Goal: Task Accomplishment & Management: Manage account settings

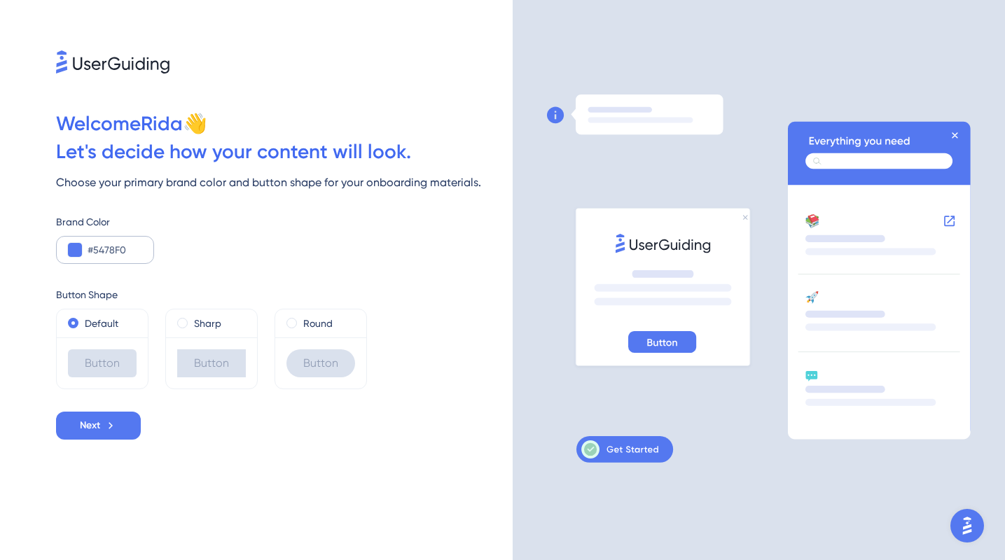
click at [69, 249] on button at bounding box center [75, 250] width 14 height 14
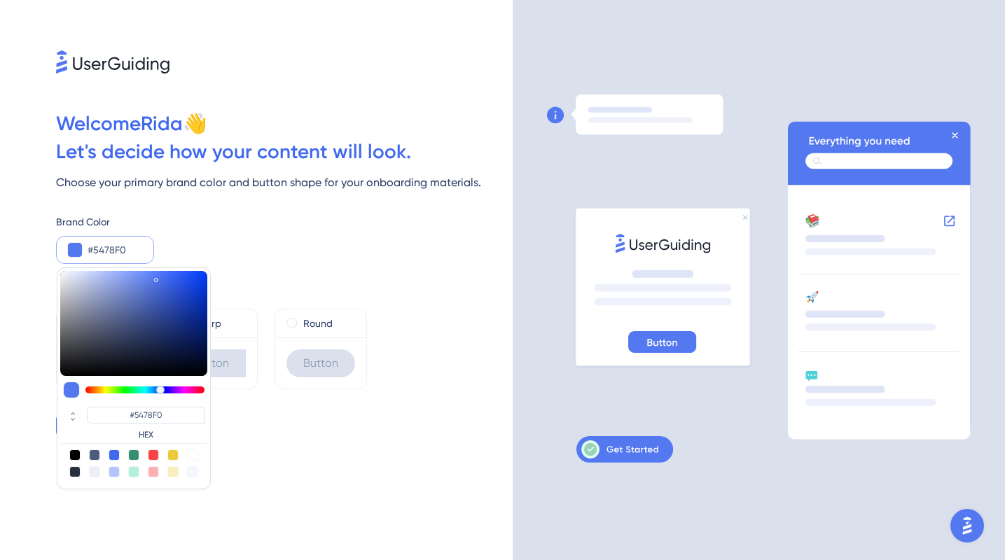
type input "#5466f0"
type input "#5466F0"
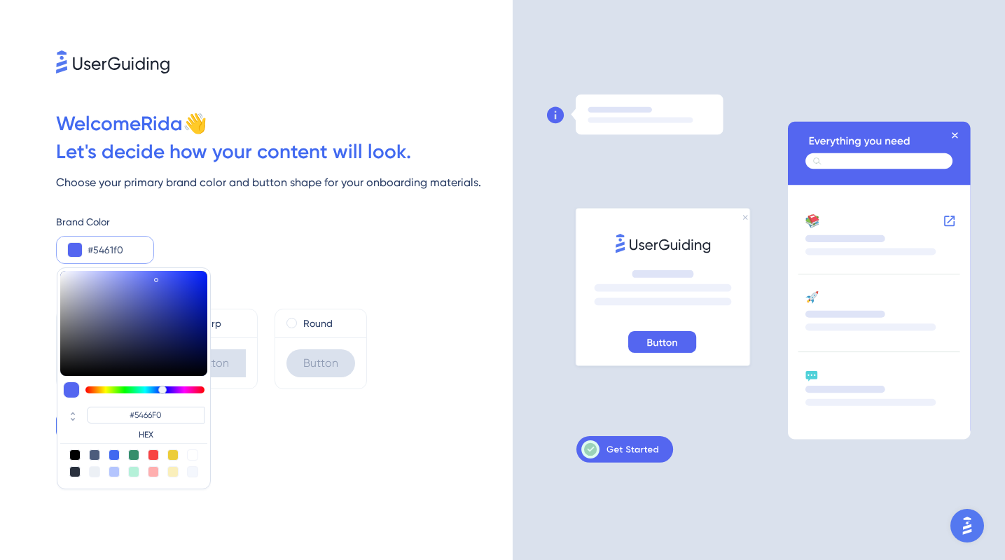
type input "#545bf0"
type input "#545BF0"
type input "#5456f0"
type input "#5456F0"
type input "#6354f0"
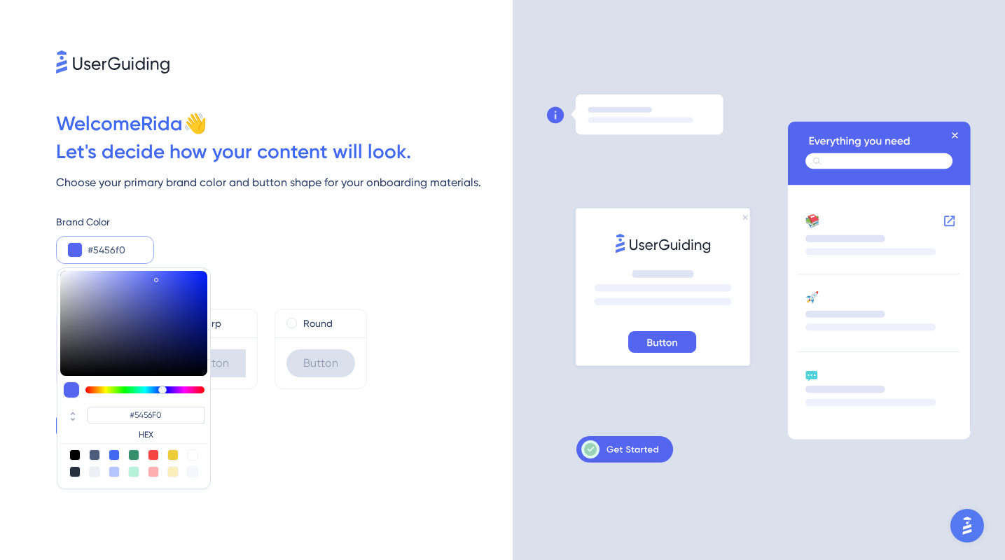
type input "#6354F0"
type input "#7354f0"
type input "#7354F0"
type input "#8954f0"
type input "#8954F0"
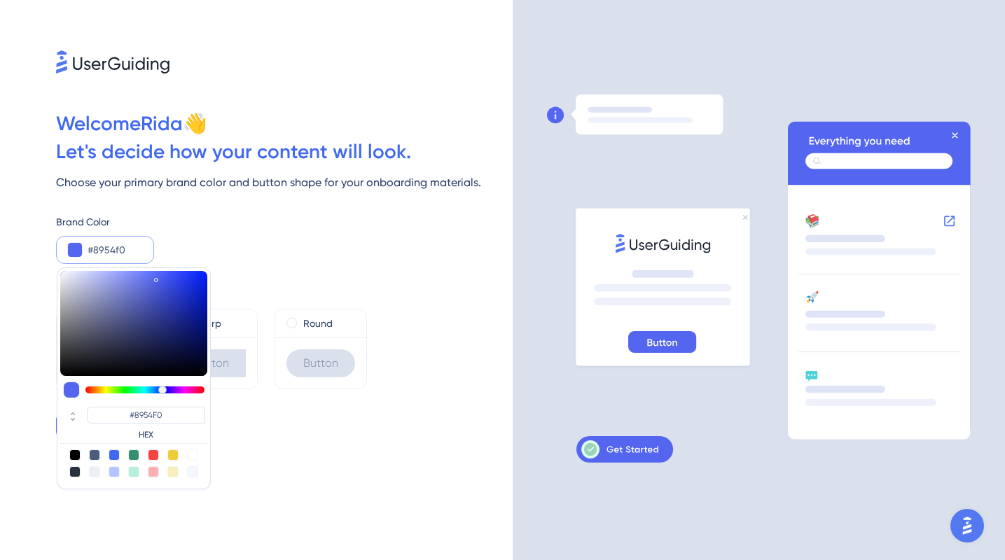
type input "#8f54f0"
type input "#8F54F0"
type input "#9f54f0"
type input "#9F54F0"
type input "#aa54f0"
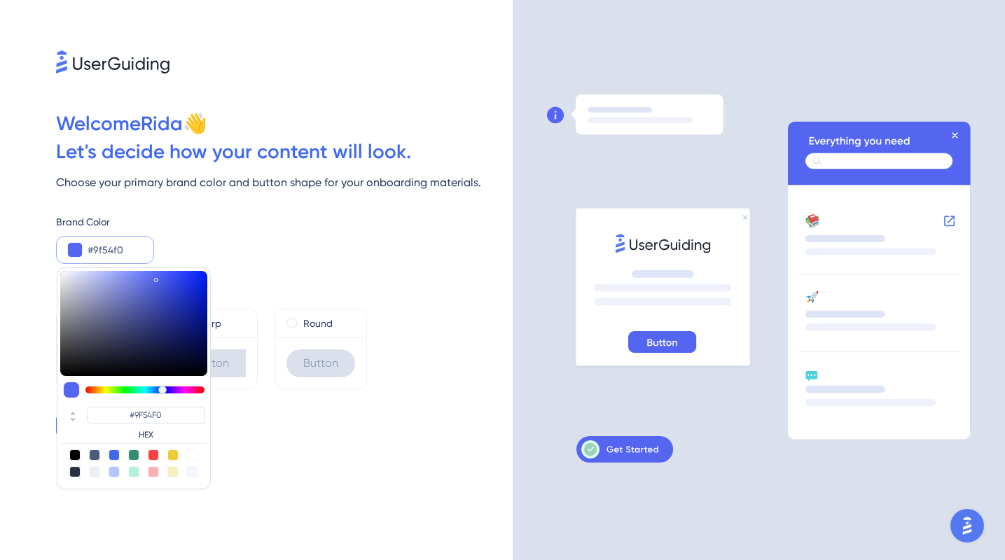
type input "#AA54F0"
type input "#b054f0"
type input "#B054F0"
type input "#b554f0"
type input "#B554F0"
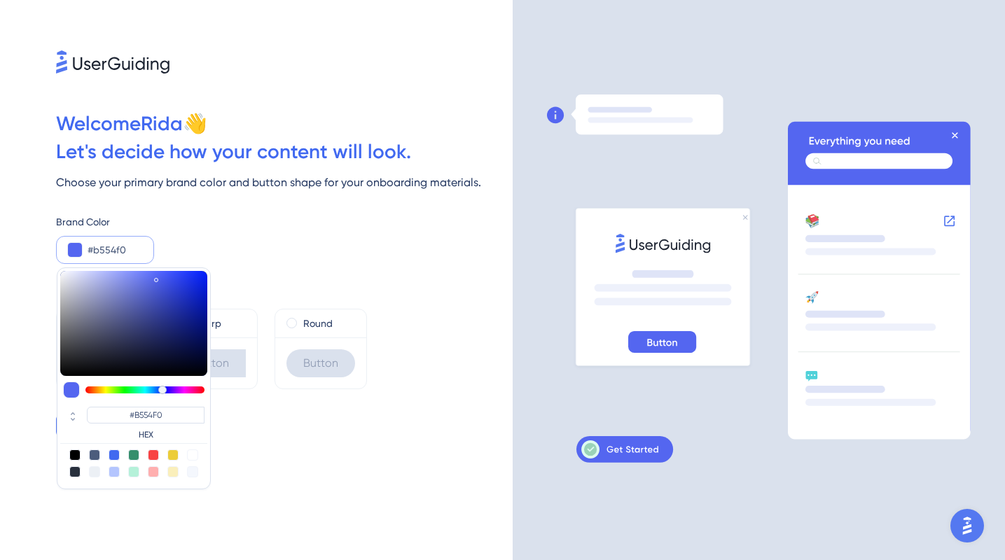
type input "#bb54f0"
type input "#BB54F0"
type input "#c054f0"
type input "#C054F0"
type input "#c654f0"
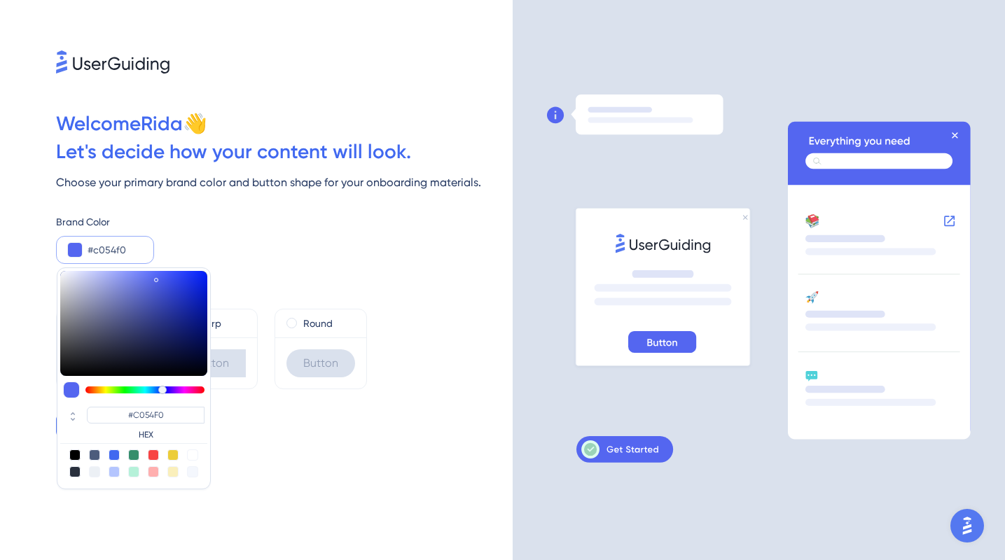
type input "#C654F0"
type input "#d154f0"
type input "#D154F0"
type input "#dc54f0"
type input "#DC54F0"
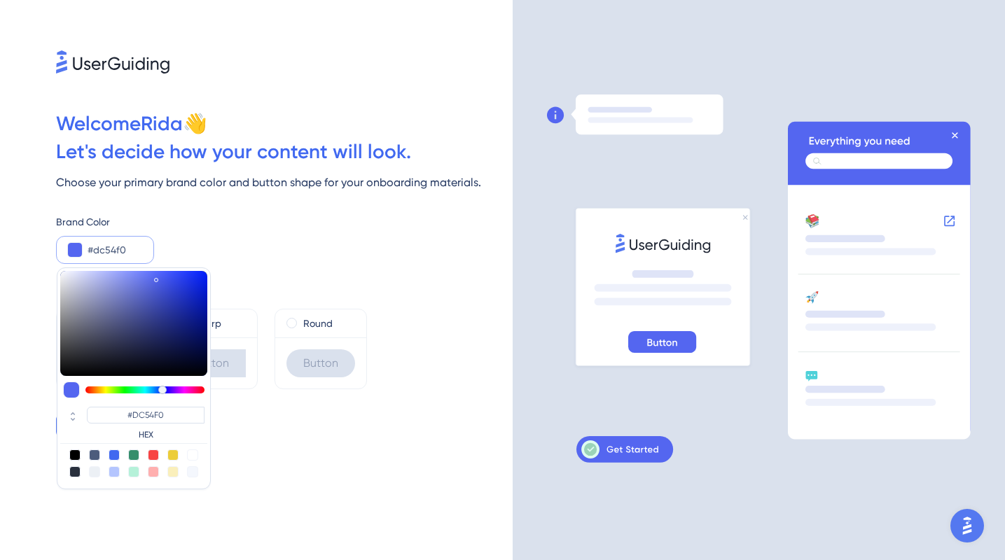
type input "#e754f0"
type input "#E754F0"
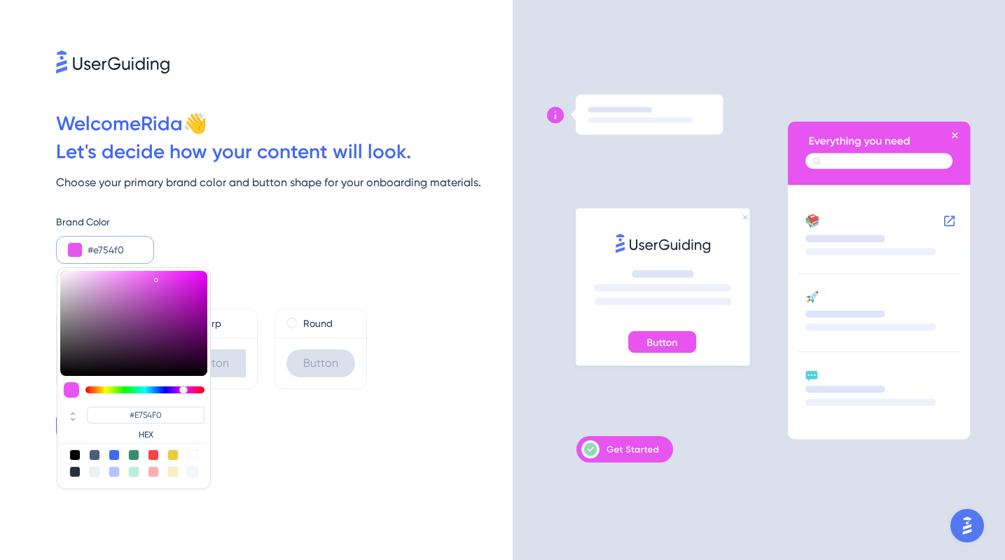
type input "#f054ee"
type input "#F054EE"
type input "#f054e3"
type input "#F054E3"
type input "#f054d8"
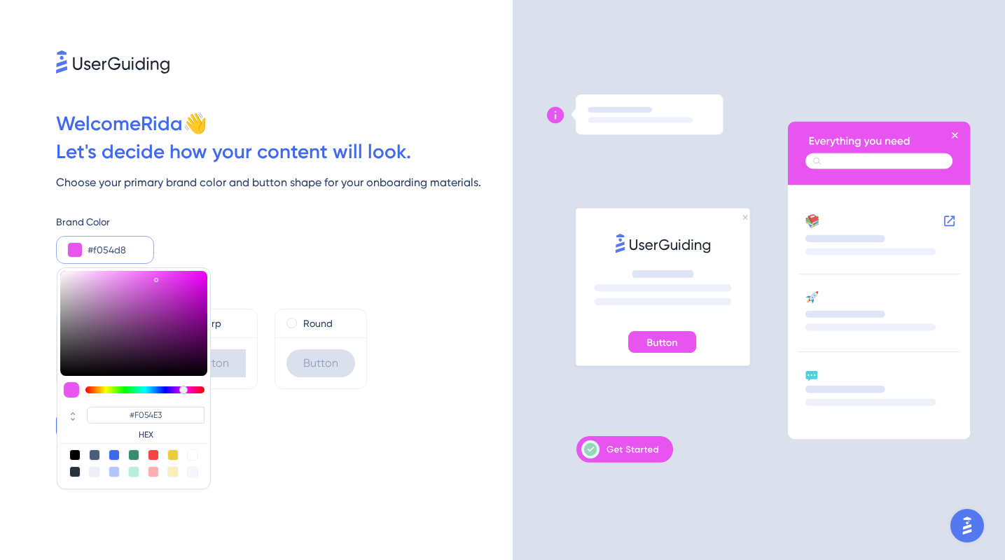
type input "#F054D8"
type input "#f054cd"
type input "#F054CD"
type input "#f054c8"
type input "#F054C8"
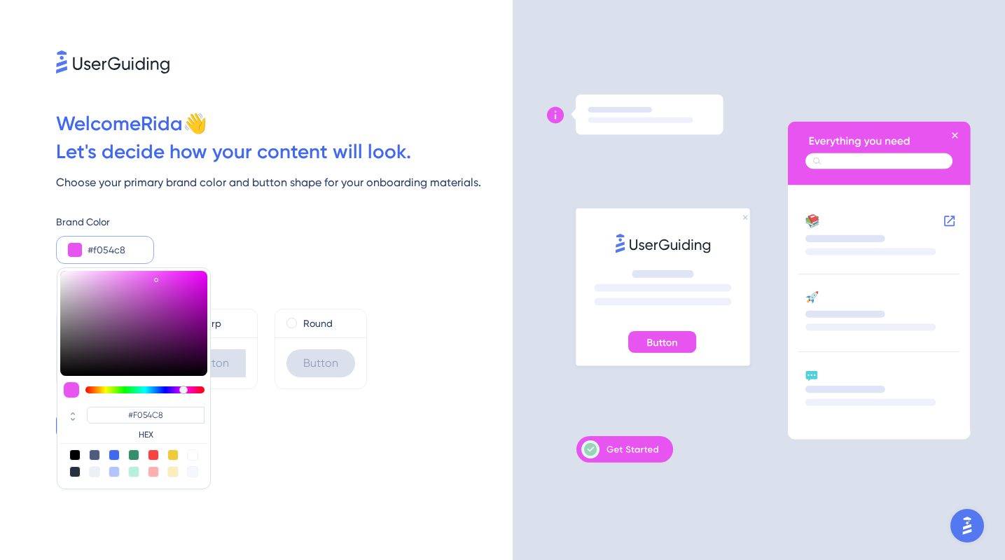
type input "#f054c2"
type input "#F054C2"
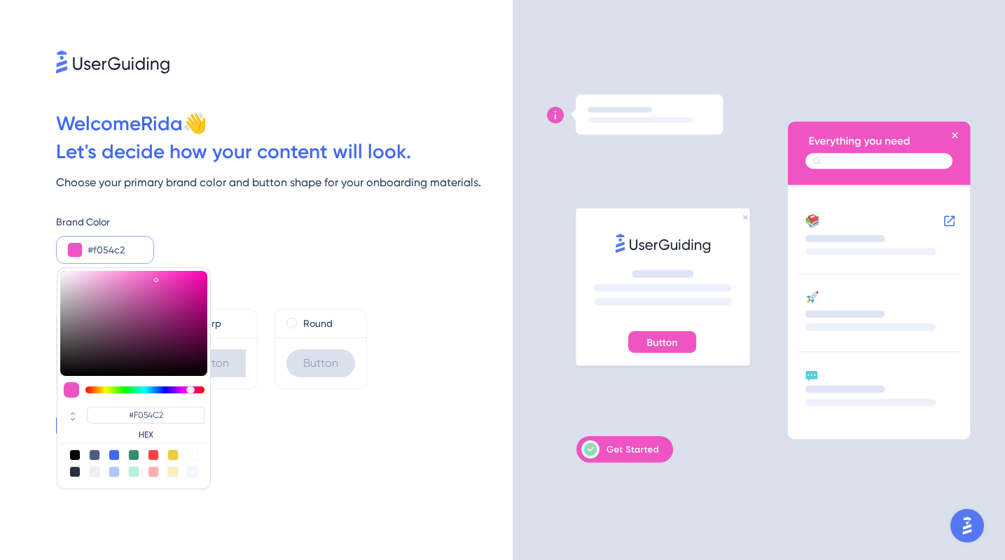
type input "#f054c8"
type input "#F054C8"
type input "#f054cd"
type input "#F054CD"
type input "#f054d3"
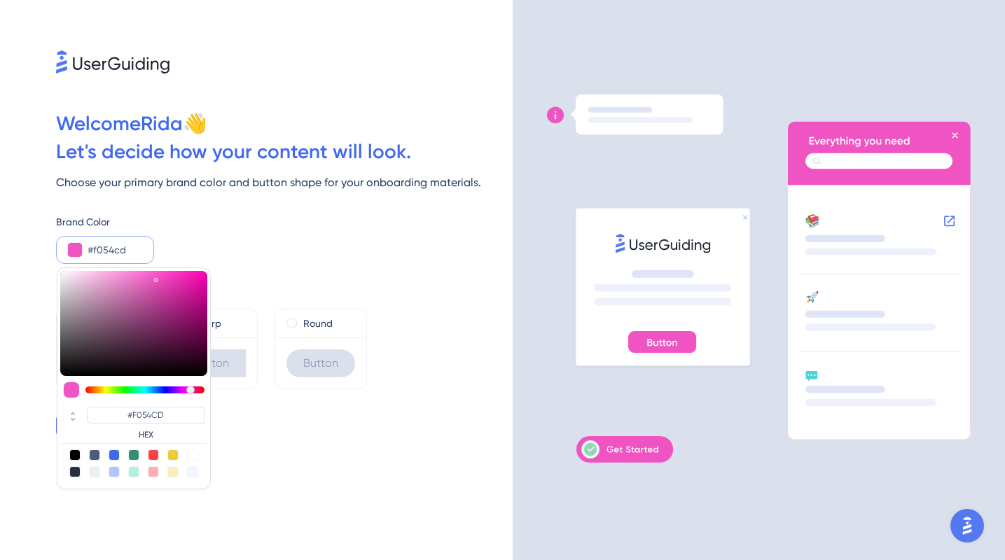
type input "#F054D3"
type input "#f054d8"
type input "#F054D8"
type input "#f054de"
type input "#F054DE"
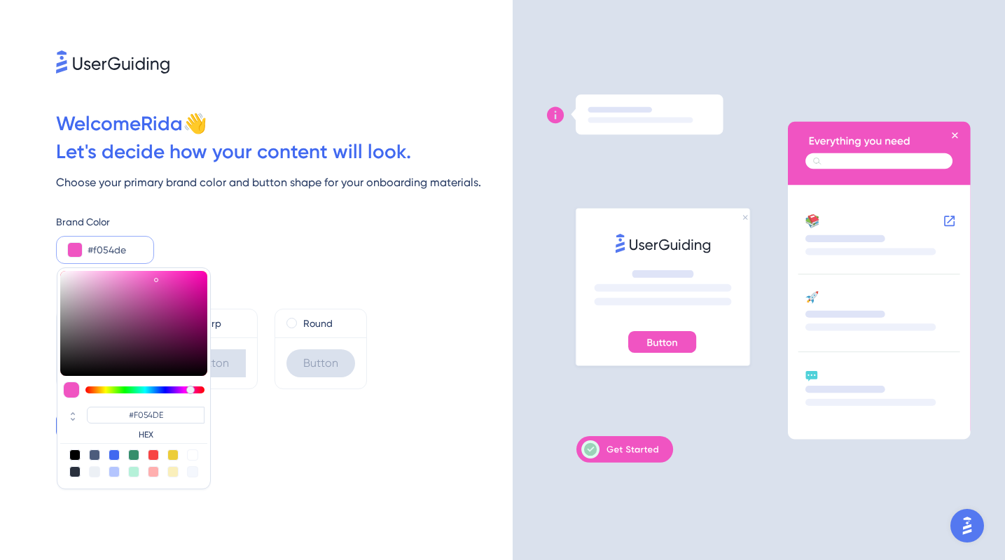
type input "#f054e3"
type input "#F054E3"
type input "#f054e9"
type input "#F054E9"
type input "#f054ee"
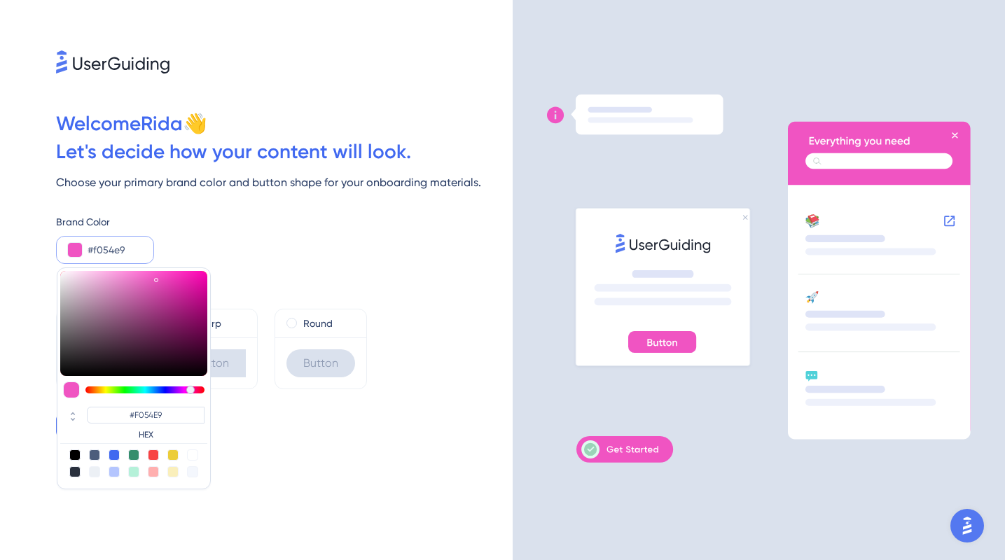
type input "#F054EE"
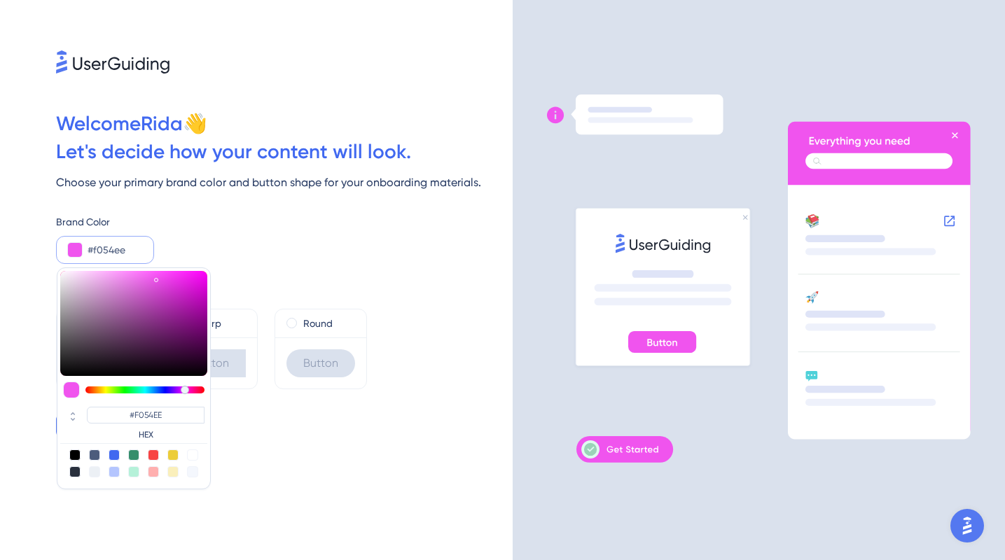
type input "#ec54f0"
type input "#EC54F0"
type input "#e754f0"
type input "#E754F0"
type input "#e154f0"
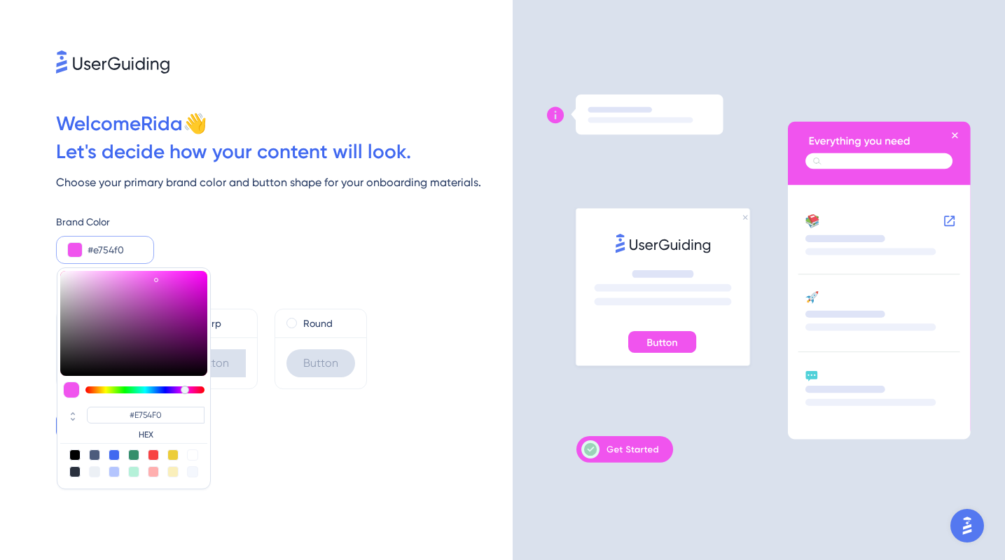
type input "#E154F0"
type input "#dc54f0"
type input "#DC54F0"
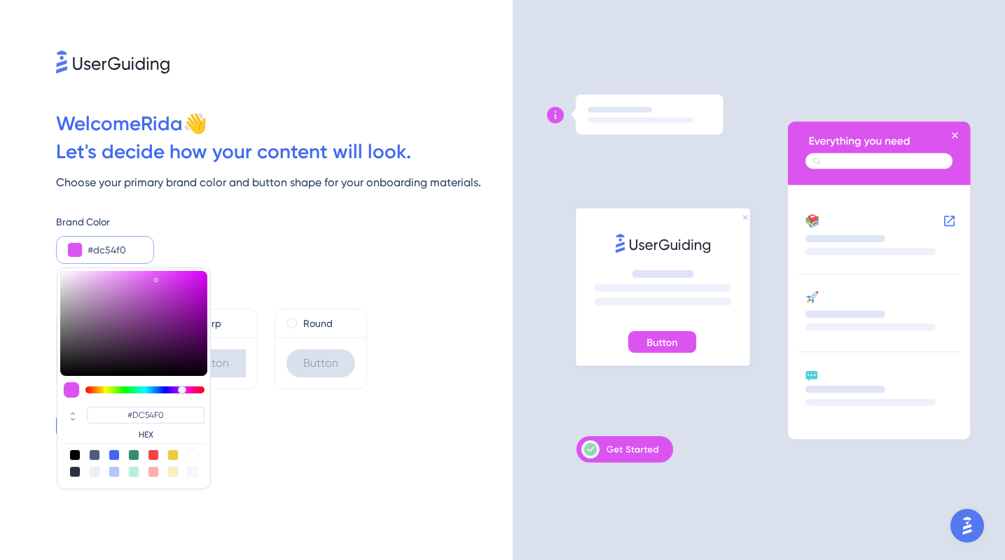
drag, startPoint x: 163, startPoint y: 389, endPoint x: 182, endPoint y: 391, distance: 19.7
click at [182, 391] on div at bounding box center [182, 390] width 8 height 8
type input "#e154f0"
type input "#E154F0"
type input "#ec54f0"
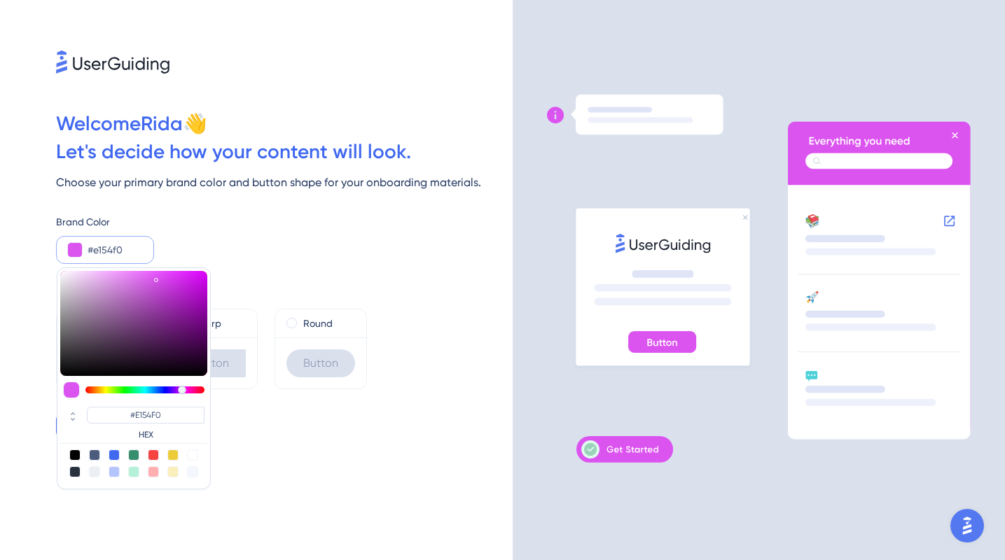
type input "#EC54F0"
type input "#f054e3"
type input "#F054E3"
type input "#f054d8"
type input "#F054D8"
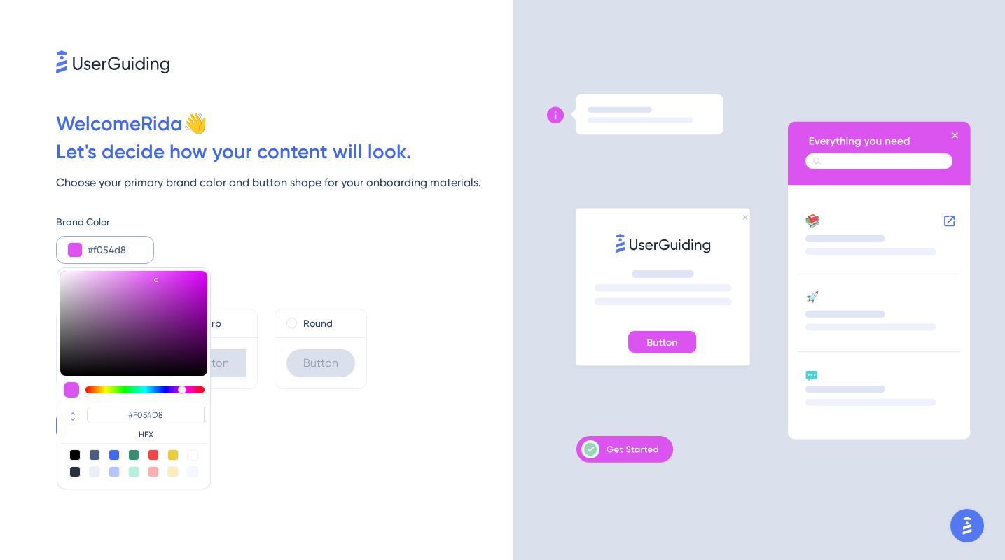
type input "#f054cd"
type input "#F054CD"
type input "#f054c2"
type input "#F054C2"
type input "#f054bd"
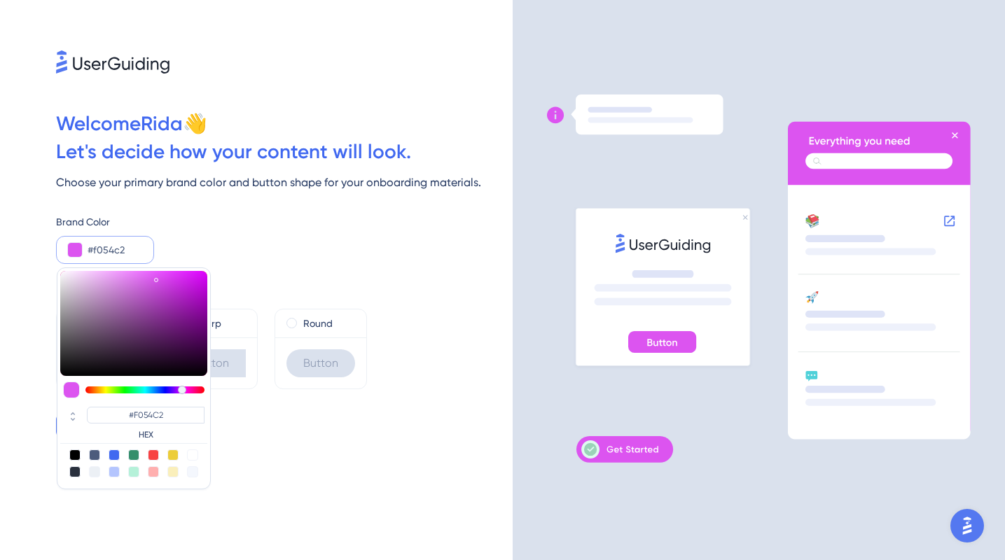
type input "#F054BD"
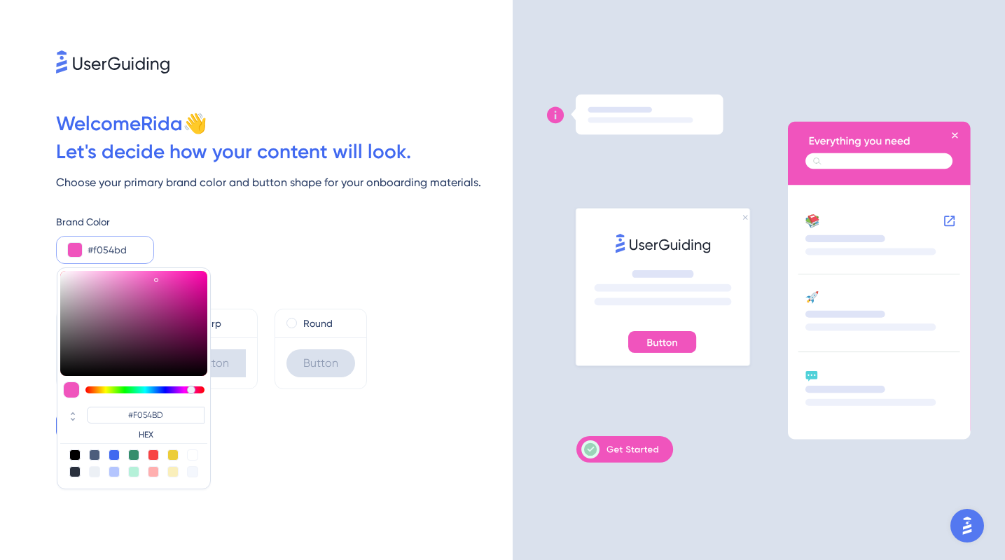
type input "#f054c2"
type input "#F054C2"
type input "#f054cd"
type input "#F054CD"
type input "#f054d8"
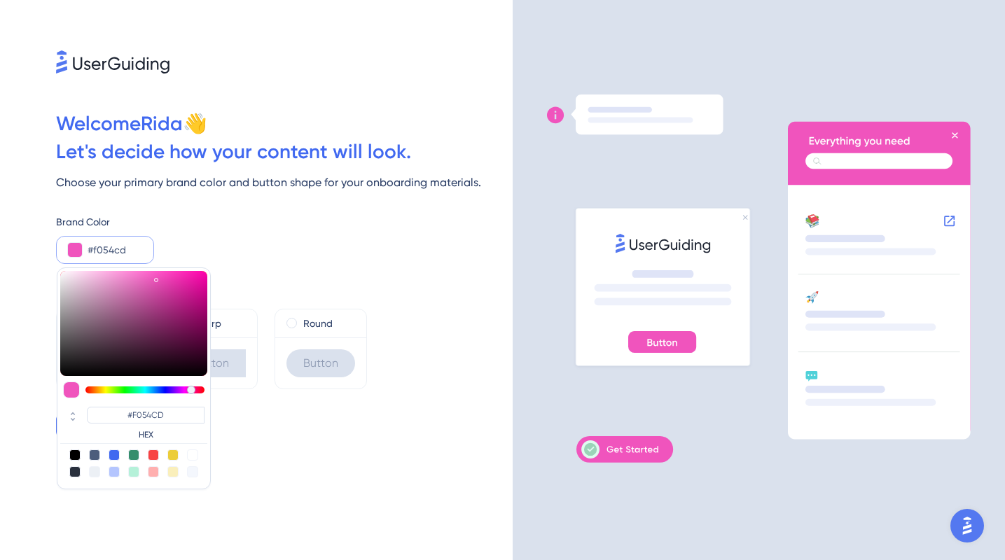
type input "#F054D8"
type input "#f054e9"
type input "#F054E9"
type input "#e754f0"
type input "#E754F0"
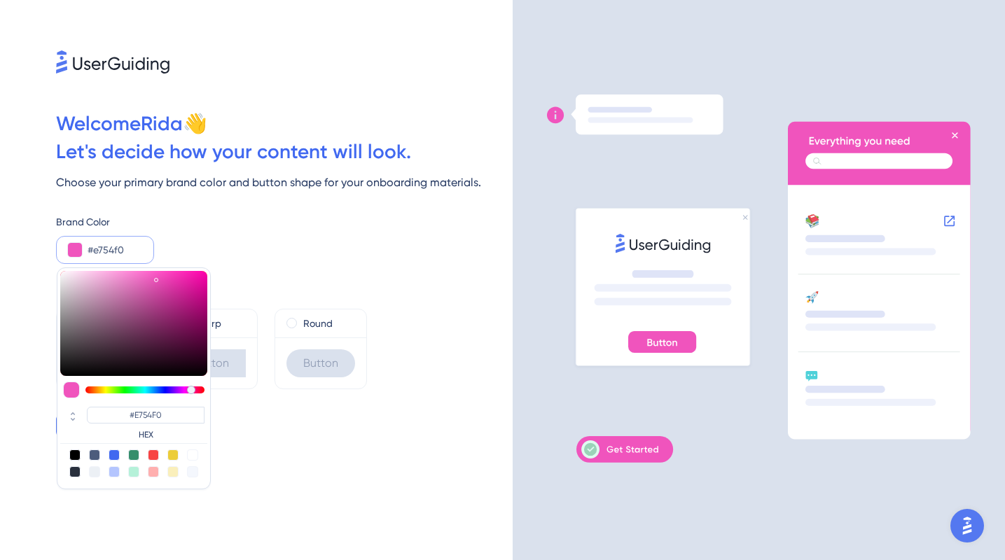
type input "#cb54f0"
type input "#CB54F0"
type input "#9a54f0"
type input "#9A54F0"
type input "#5d54f0"
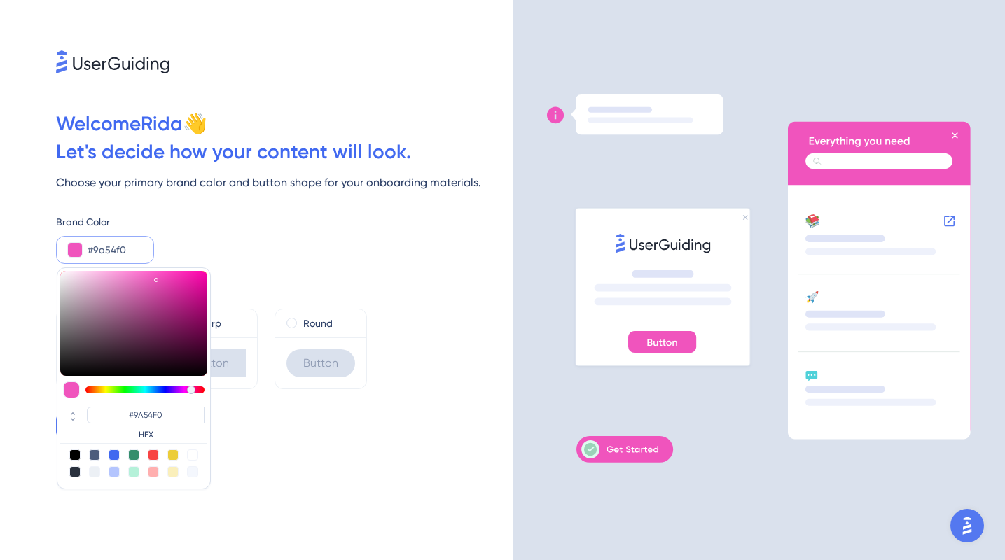
type input "#5D54F0"
type input "#5482f0"
type input "#5482F0"
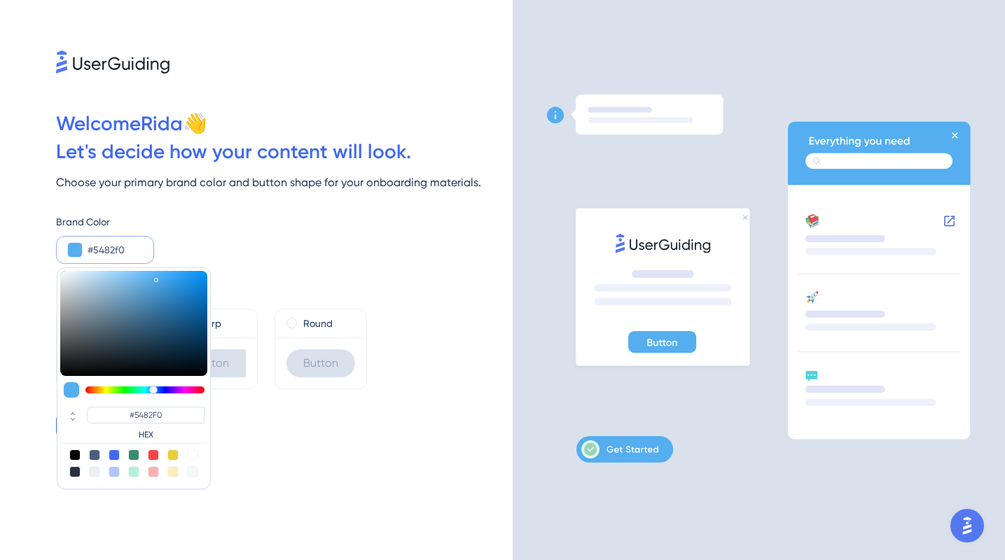
type input "#54aef0"
type input "#54AEF0"
type input "#54d4f0"
type input "#54D4F0"
type input "#54f0f0"
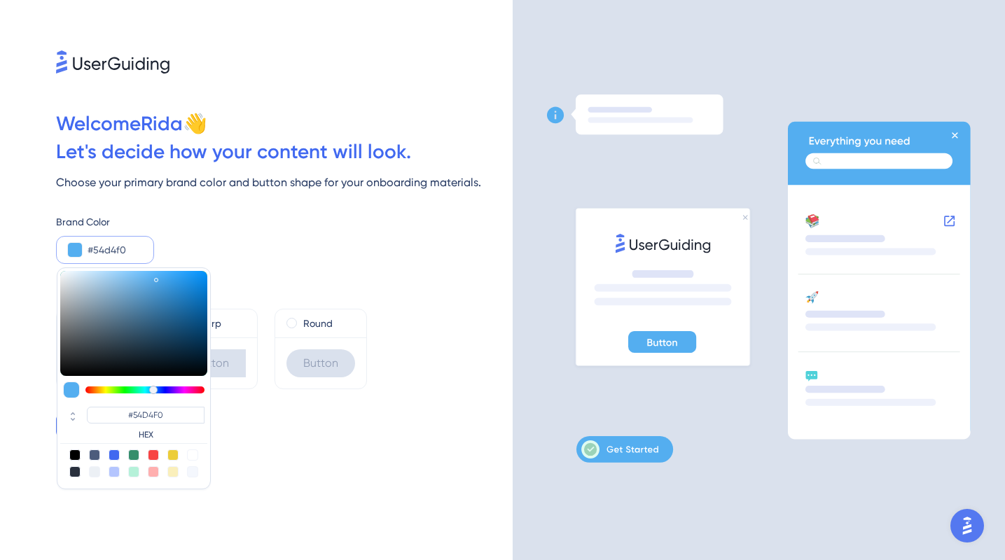
type input "#54F0F0"
type input "#54f0df"
type input "#54F0DF"
type input "#54f0da"
type input "#54F0DA"
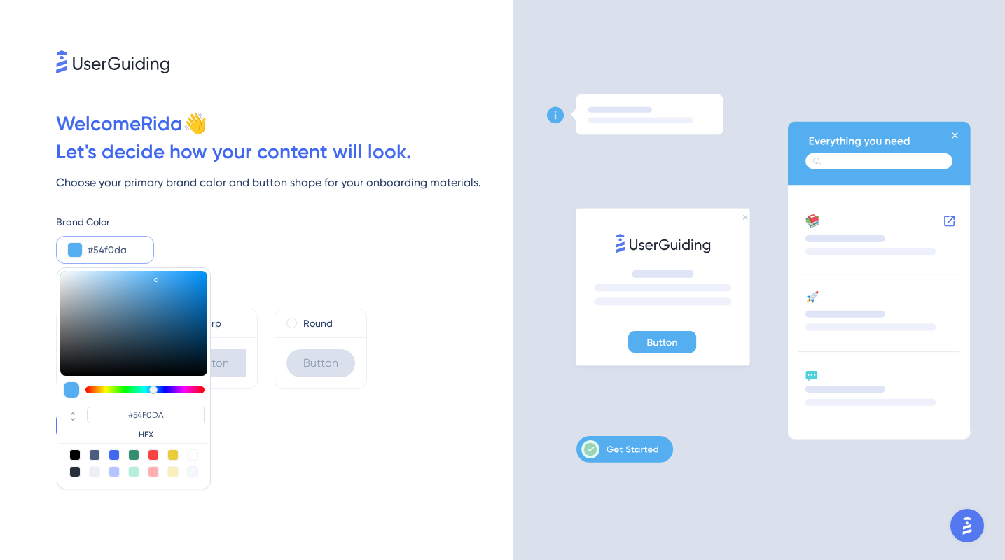
type input "#54f0d4"
type input "#54F0D4"
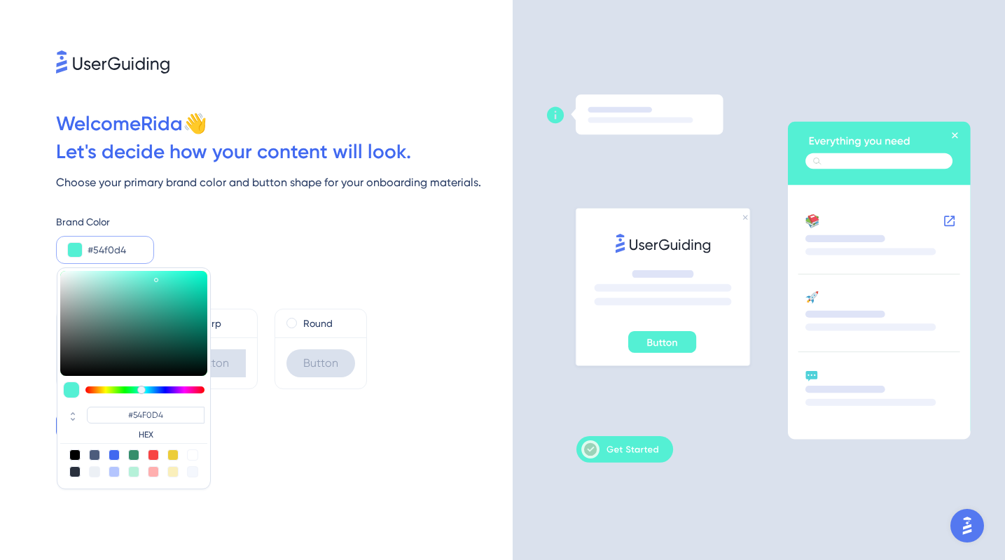
type input "#54f0da"
type input "#54F0DA"
type input "#54f0df"
type input "#54F0DF"
type input "#54f0e5"
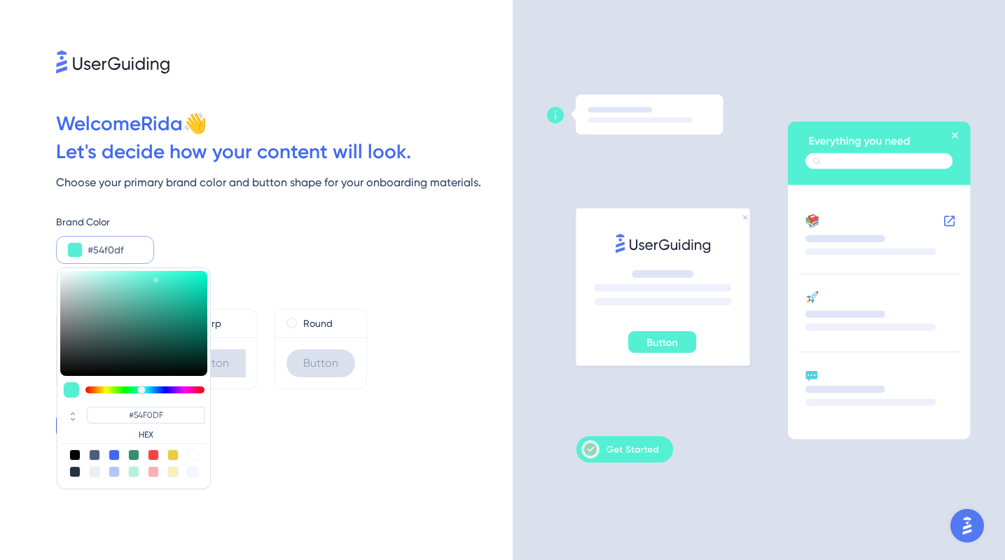
type input "#54F0E5"
type input "#54f0f0"
type input "#54F0F0"
type input "#54eaf0"
type input "#54EAF0"
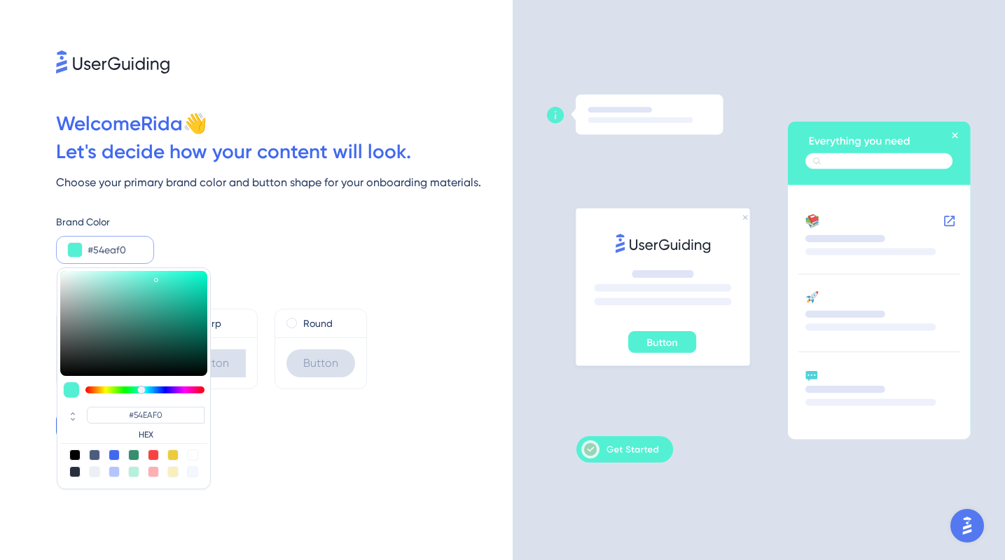
type input "#54dff0"
type input "#54DFF0"
type input "#54cff0"
type input "#54CFF0"
type input "#54c9f0"
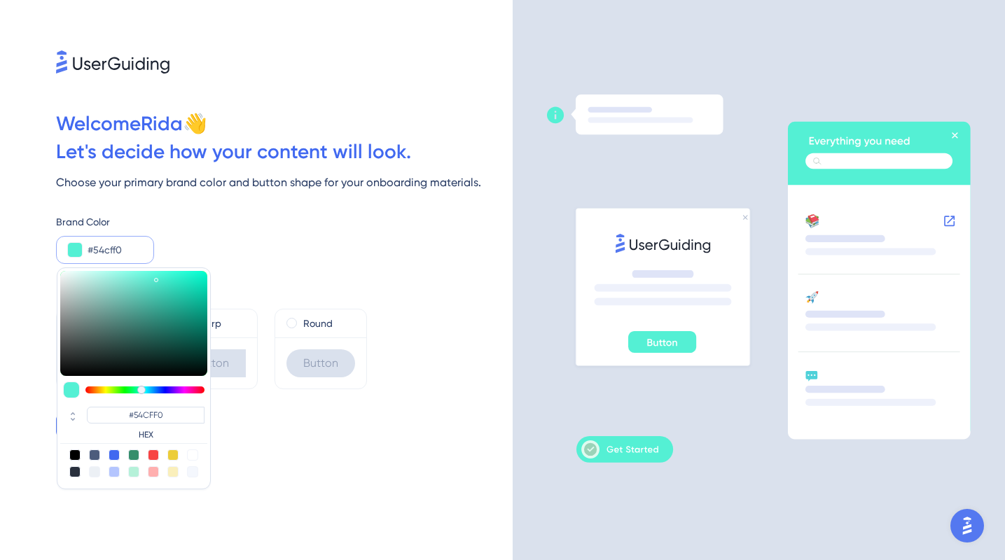
type input "#54C9F0"
type input "#54bef0"
type input "#54BEF0"
type input "#54b3f0"
type input "#54B3F0"
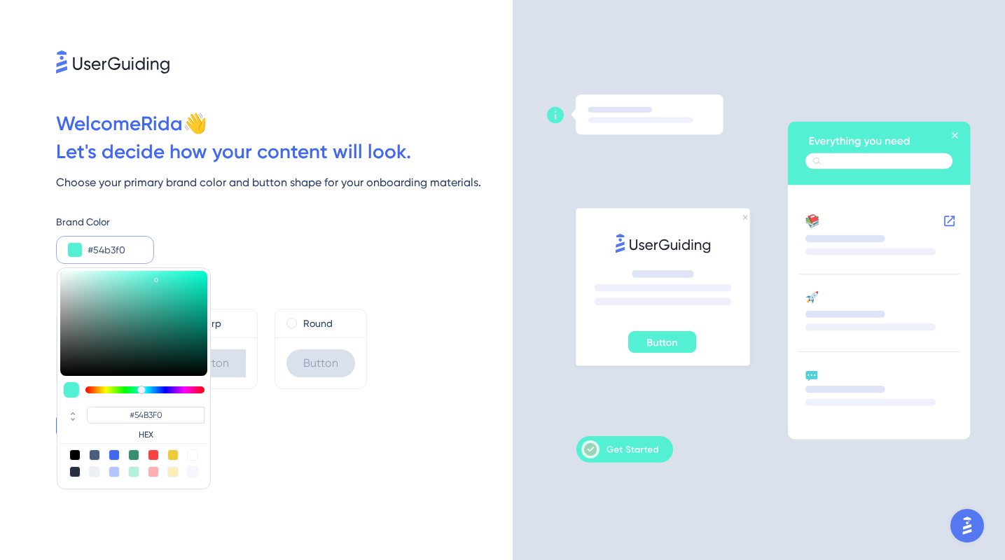
type input "#54aef0"
type input "#54AEF0"
type input "#54a3f0"
type input "#54A3F0"
type input "#5498f0"
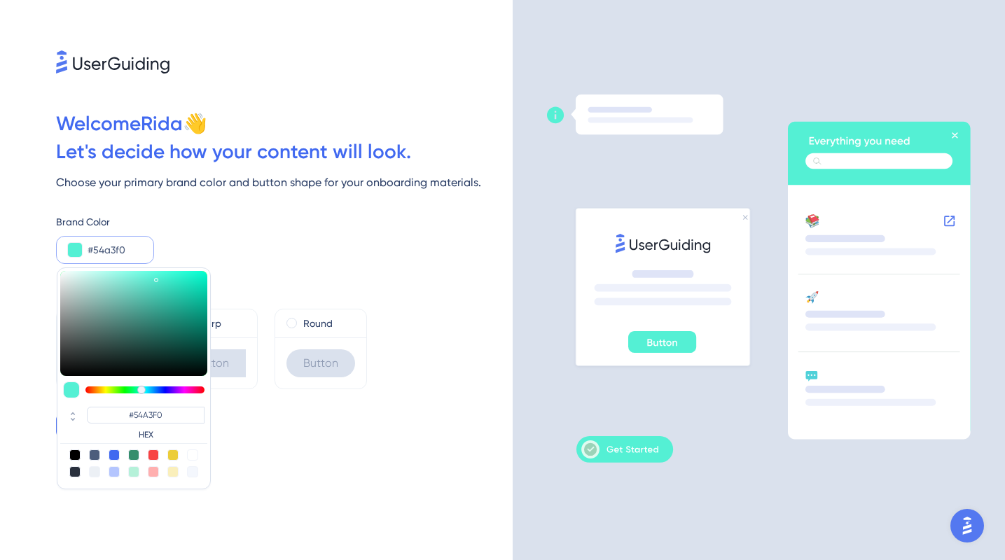
type input "#5498F0"
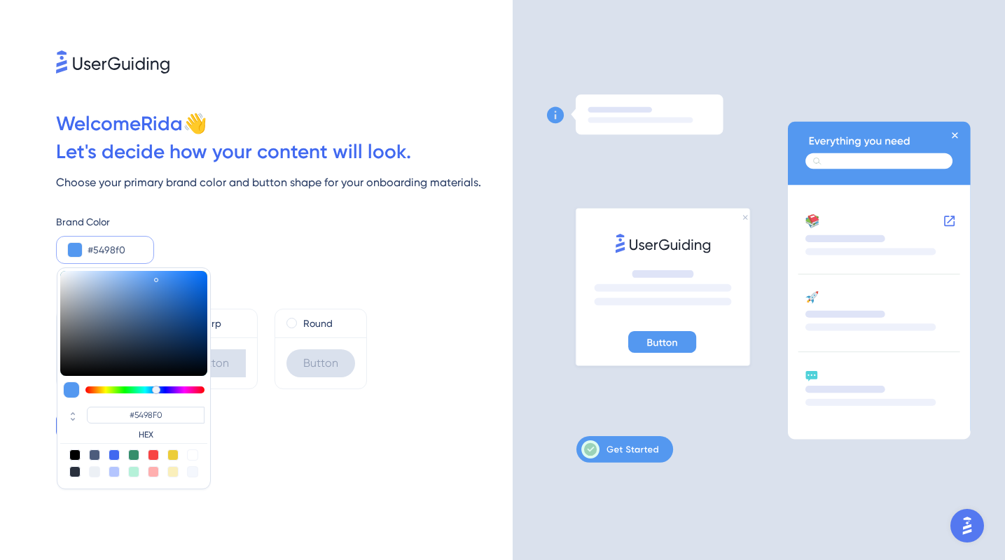
type input "#548df0"
type input "#548DF0"
type input "#5482f0"
type input "#5482F0"
type input "#5477f0"
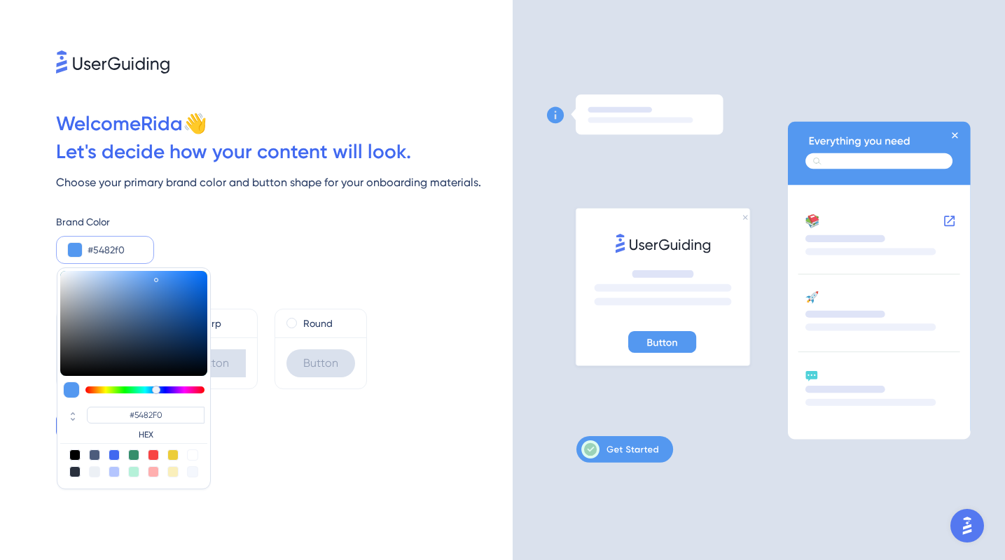
type input "#5477F0"
type input "#546cf0"
type input "#546CF0"
type input "#5461f0"
type input "#5461F0"
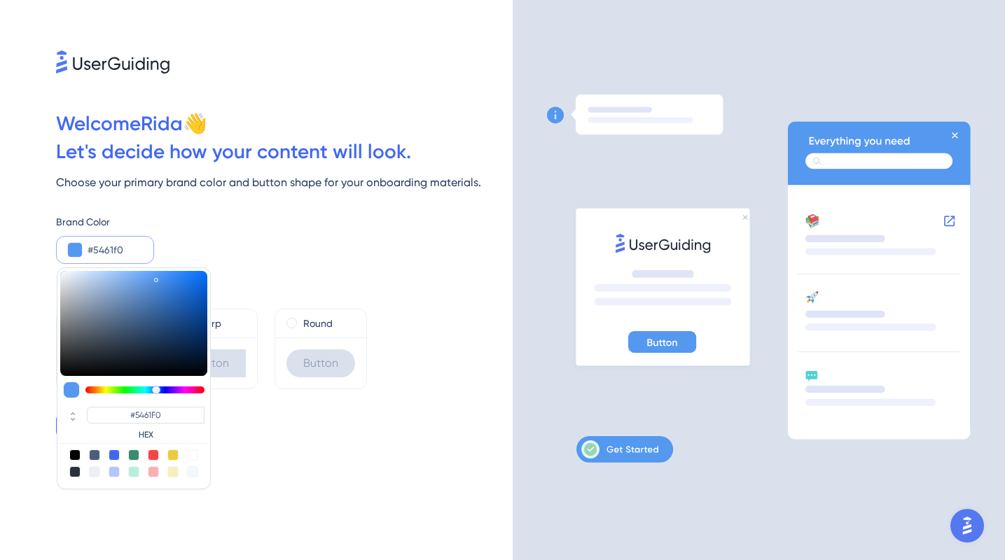
type input "#5456f0"
type input "#5456F0"
type input "#5854f0"
type input "#5854F0"
type input "#5d54f0"
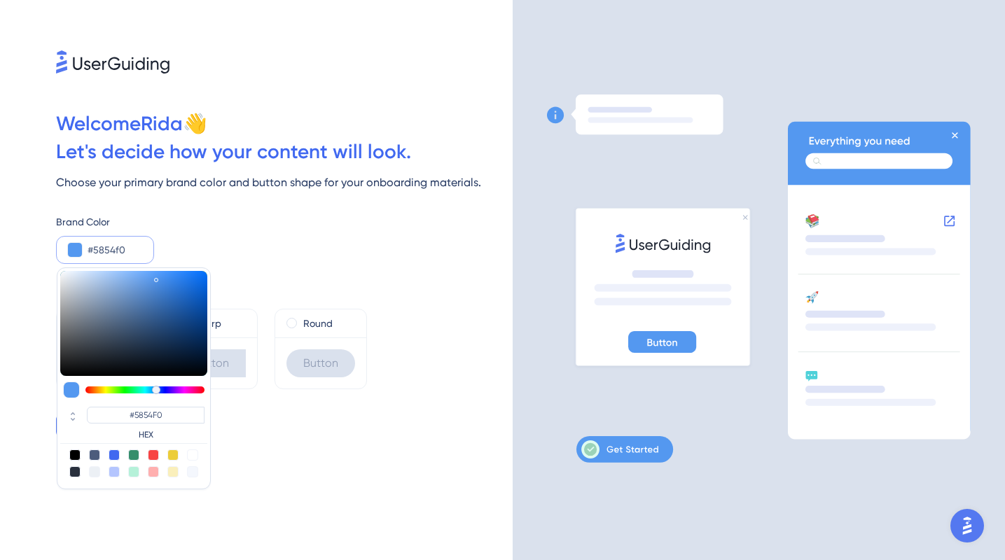
type input "#5D54F0"
type input "#6354f0"
type input "#6354F0"
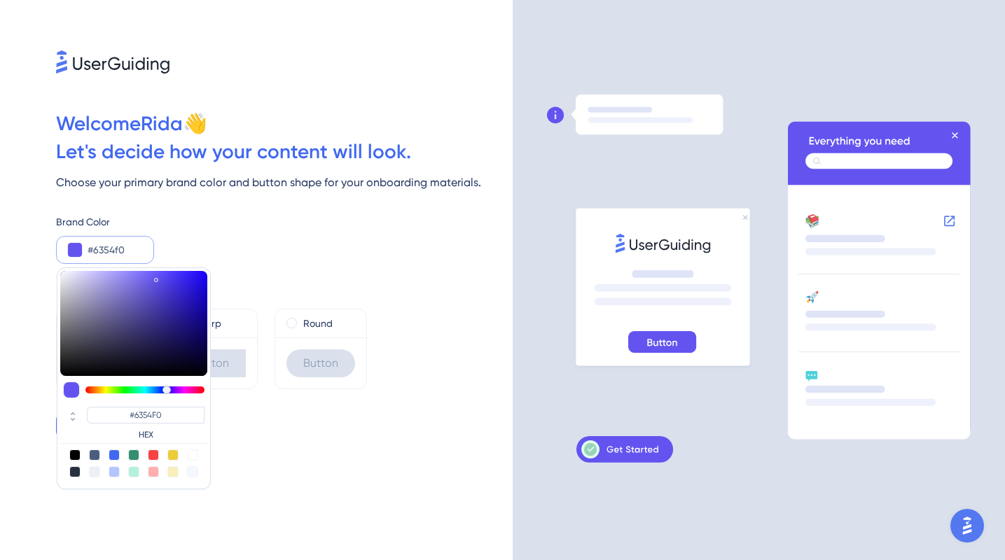
type input "#6854f0"
type input "#6854F0"
type input "#6e54f0"
type input "#6E54F0"
type input "#7354f0"
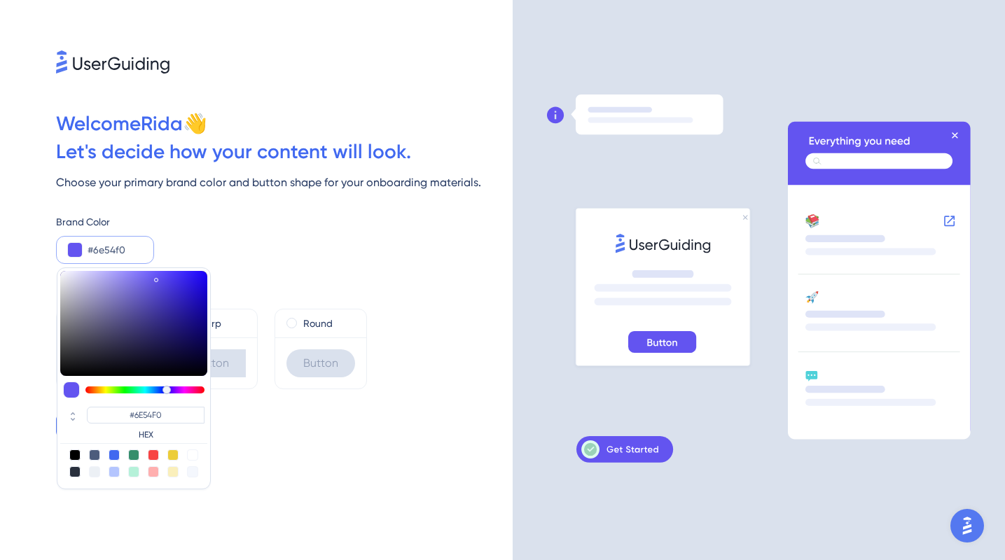
type input "#7354F0"
type input "#7954f0"
type input "#7954F0"
type input "#7e54f0"
type input "#7E54F0"
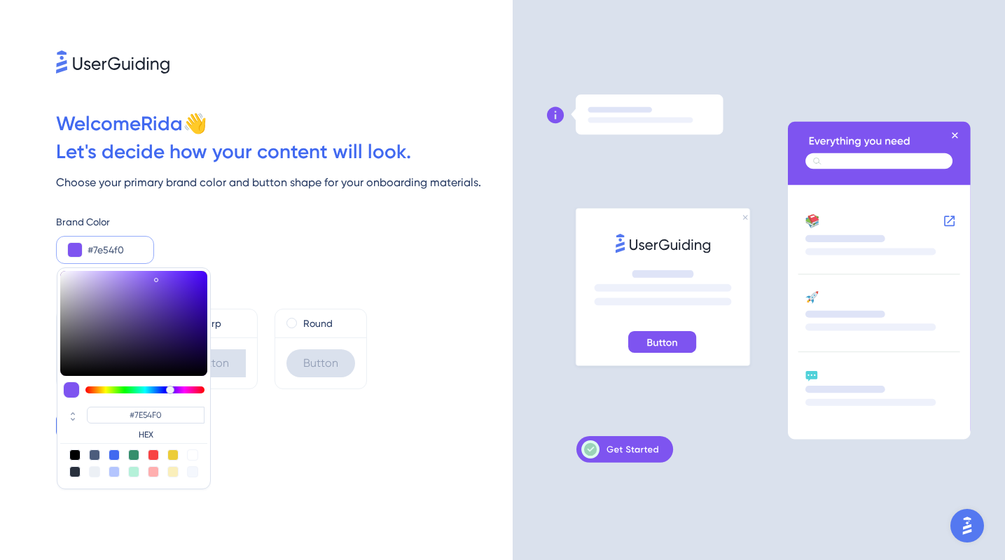
type input "#7954f0"
type input "#7954F0"
type input "#7354f0"
type input "#7354F0"
type input "#6854f0"
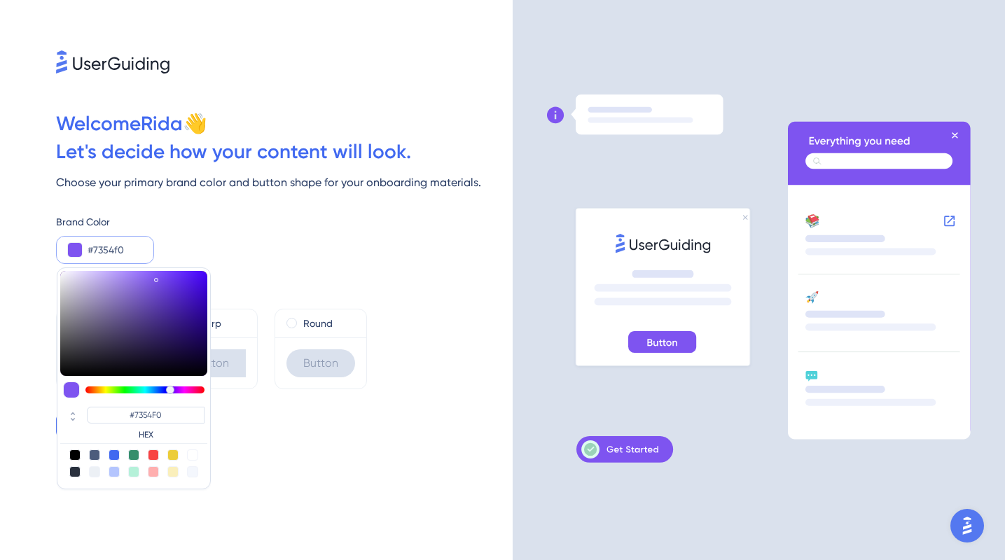
type input "#6854F0"
type input "#6354f0"
type input "#6354F0"
type input "#5d54f0"
type input "#5D54F0"
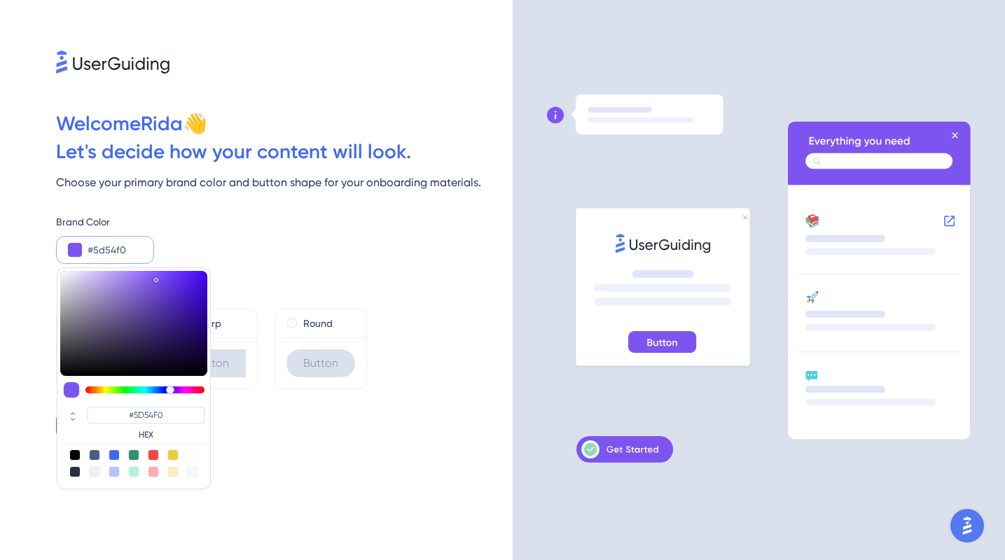
type input "#5854f0"
type input "#5854F0"
type input "#5456f0"
type input "#5456F0"
type input "#545bf0"
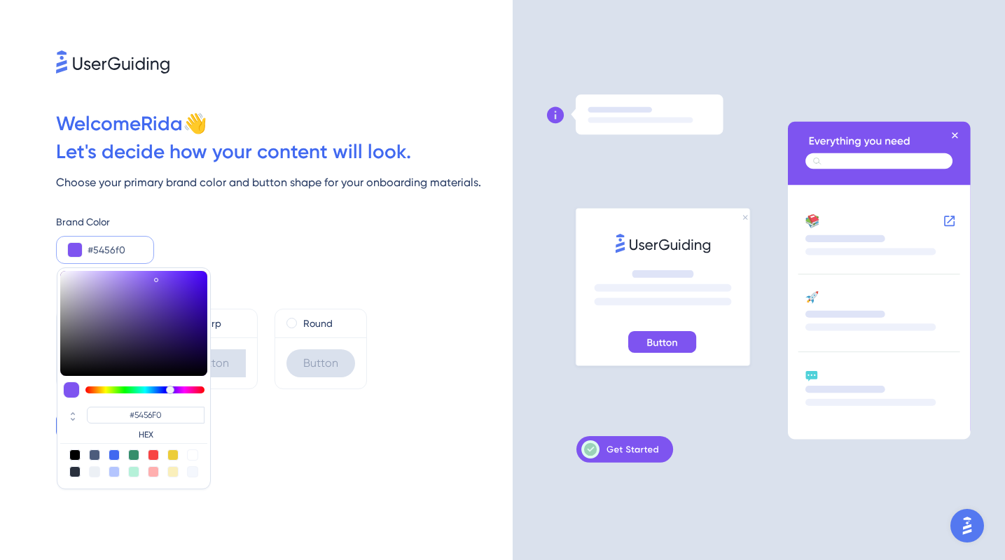
type input "#545BF0"
type input "#5461f0"
type input "#5461F0"
type input "#5466f0"
type input "#5466F0"
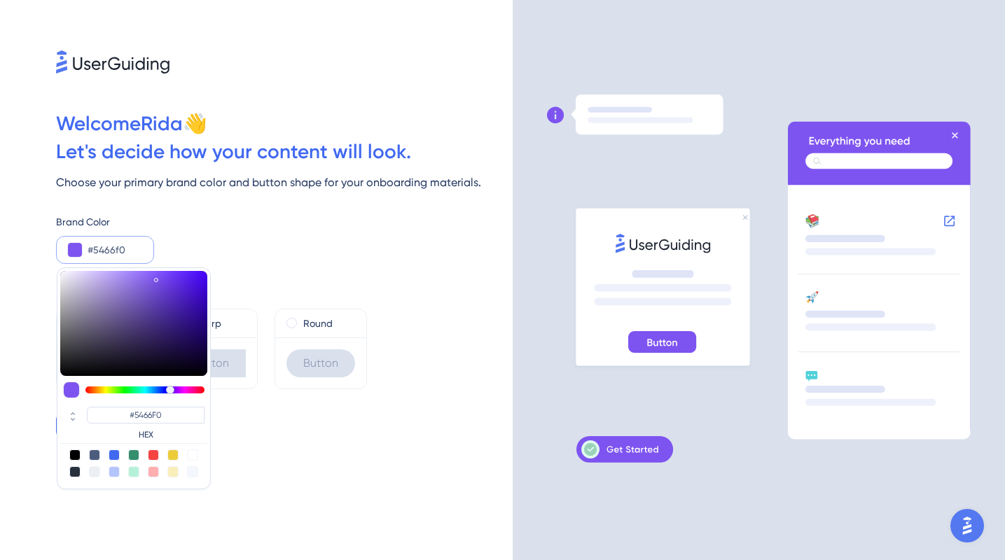
type input "#546cf0"
type input "#546CF0"
type input "#5471f0"
type input "#5471F0"
type input "#5477f0"
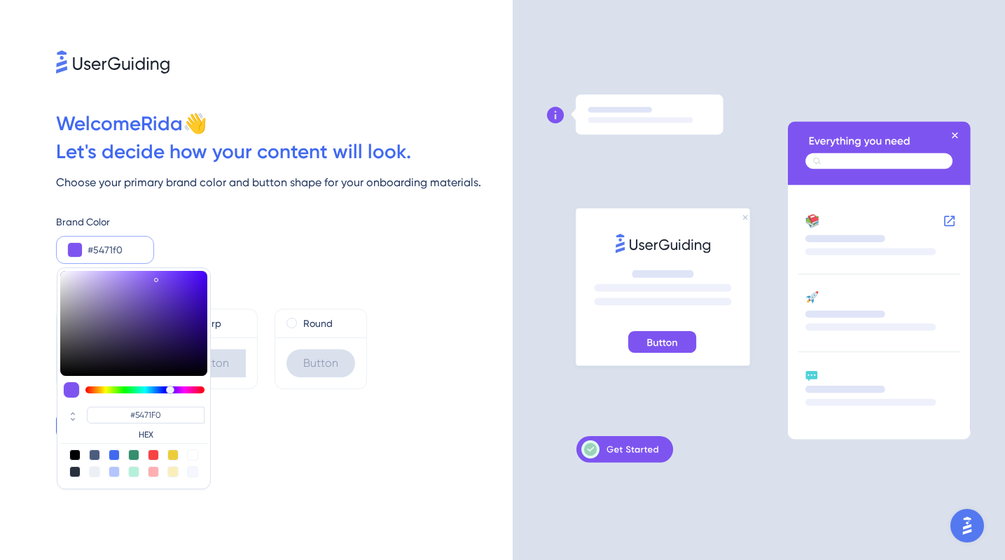
type input "#5477F0"
type input "#547cf0"
type input "#547CF0"
type input "#5482f0"
type input "#5482F0"
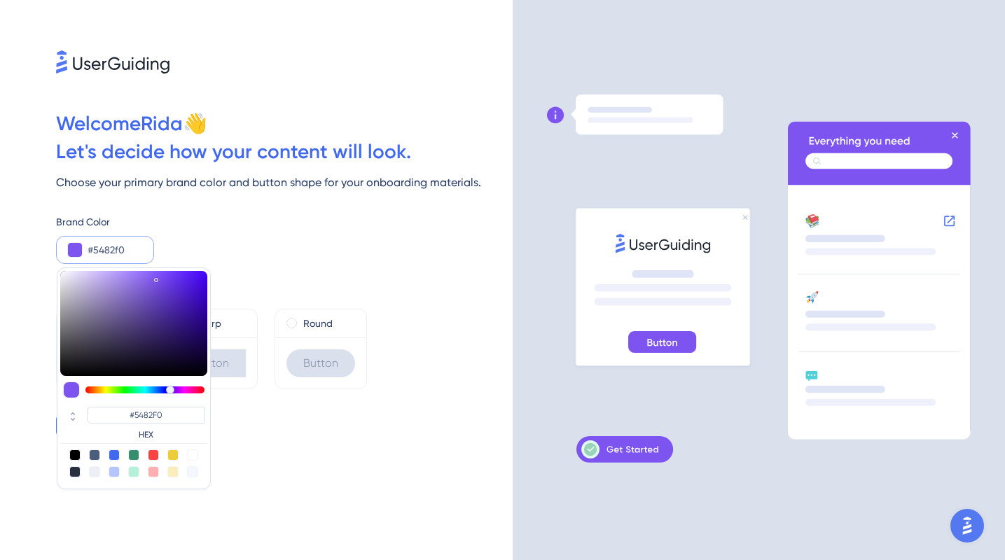
type input "#5487f0"
type input "#5487F0"
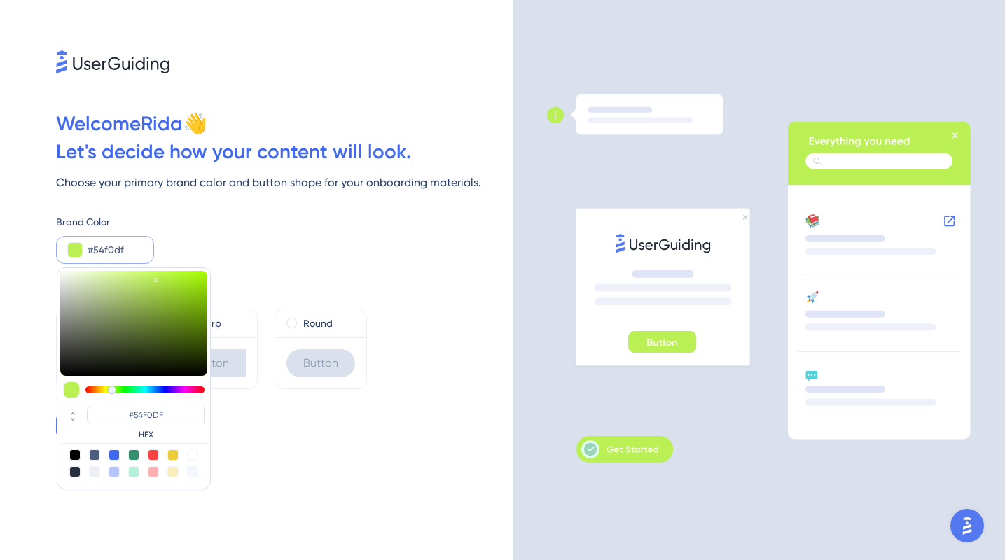
drag, startPoint x: 182, startPoint y: 391, endPoint x: 144, endPoint y: 390, distance: 38.5
click at [143, 396] on div at bounding box center [133, 390] width 147 height 17
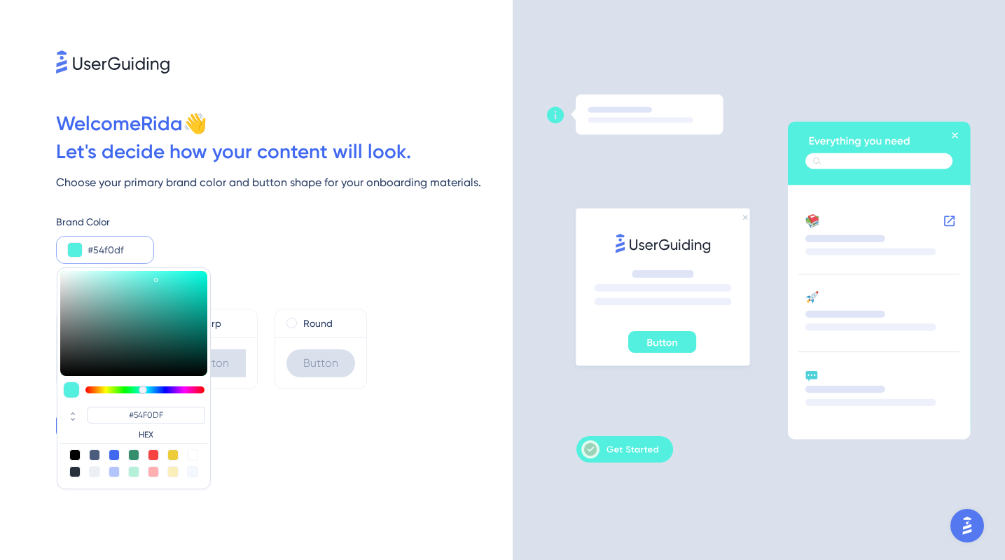
click at [73, 454] on div at bounding box center [74, 455] width 11 height 11
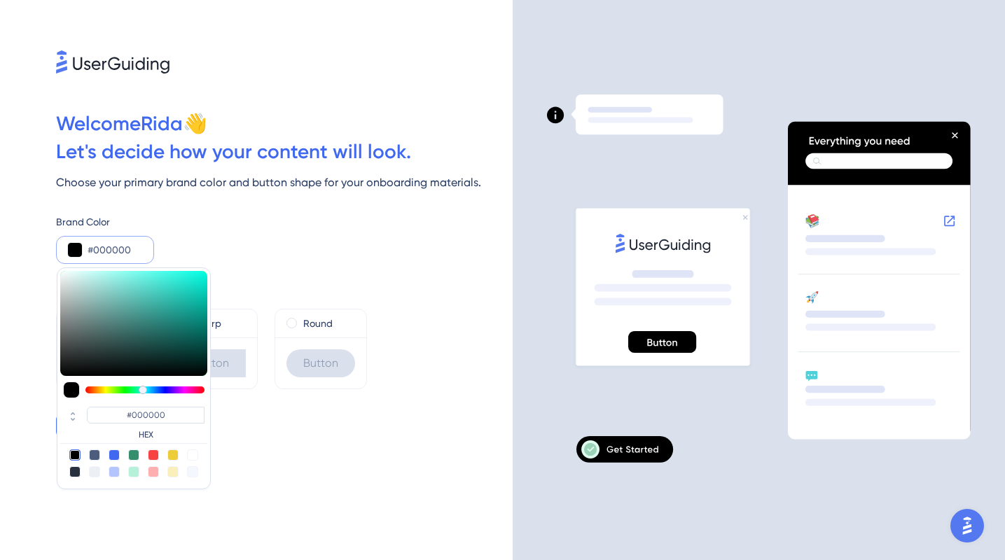
click at [289, 309] on div "Round Button" at bounding box center [321, 349] width 92 height 81
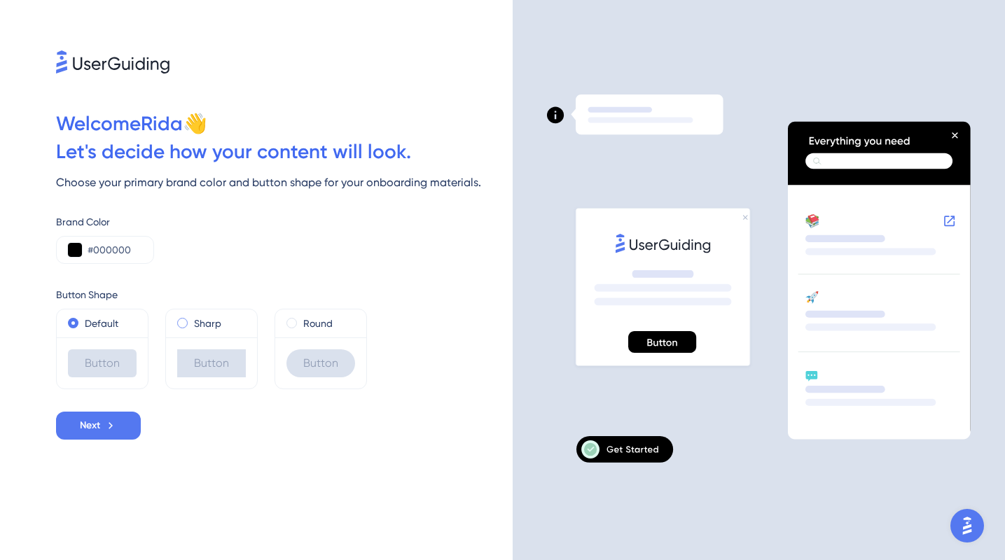
click at [183, 325] on span at bounding box center [182, 323] width 11 height 11
click at [192, 320] on input "radio" at bounding box center [192, 320] width 0 height 0
click at [291, 325] on span at bounding box center [291, 323] width 11 height 11
click at [301, 320] on input "radio" at bounding box center [301, 320] width 0 height 0
click at [83, 318] on div "Default" at bounding box center [102, 323] width 69 height 17
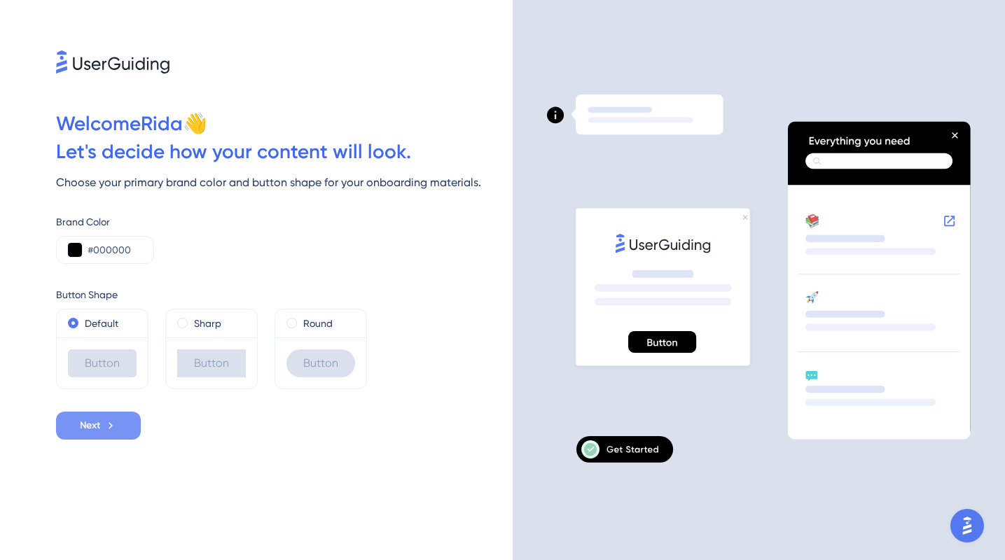
click at [111, 427] on icon at bounding box center [111, 425] width 4 height 7
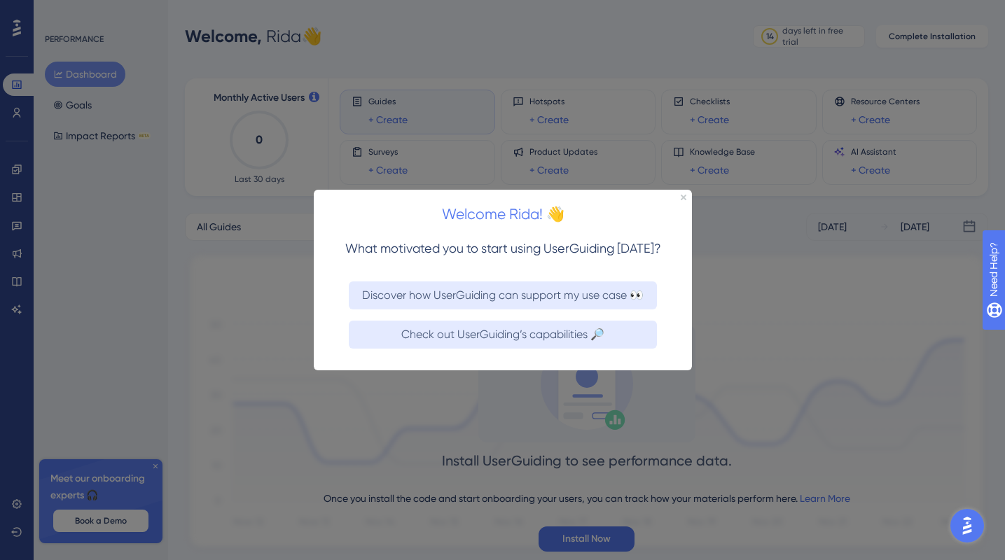
click at [676, 202] on div "Welcome Rida! 👋" at bounding box center [502, 210] width 378 height 43
click at [684, 195] on icon "Close Preview" at bounding box center [683, 198] width 6 height 6
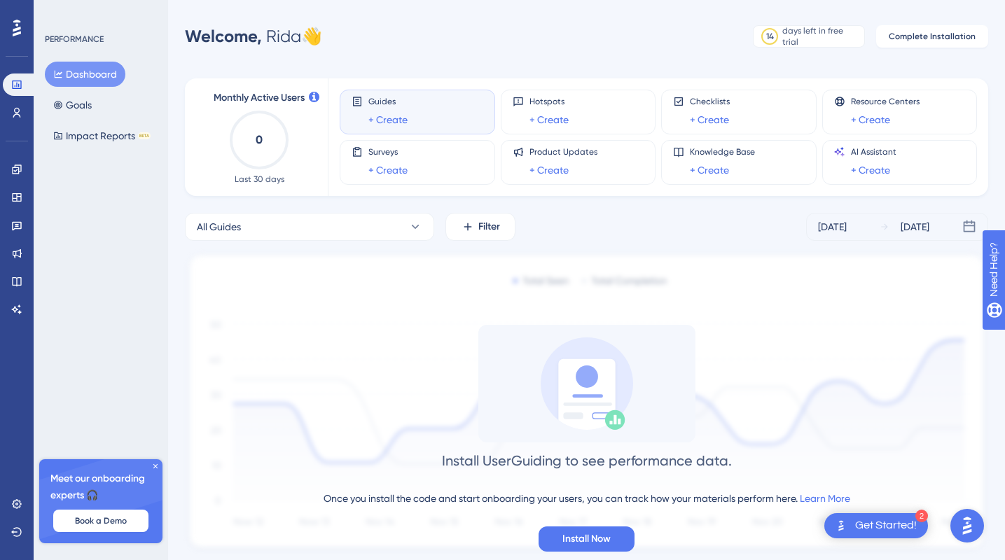
click at [78, 57] on div "PERFORMANCE Dashboard Goals Impact Reports BETA" at bounding box center [101, 91] width 113 height 115
click at [80, 36] on div "PERFORMANCE" at bounding box center [74, 39] width 59 height 11
click at [15, 26] on icon at bounding box center [17, 28] width 8 height 18
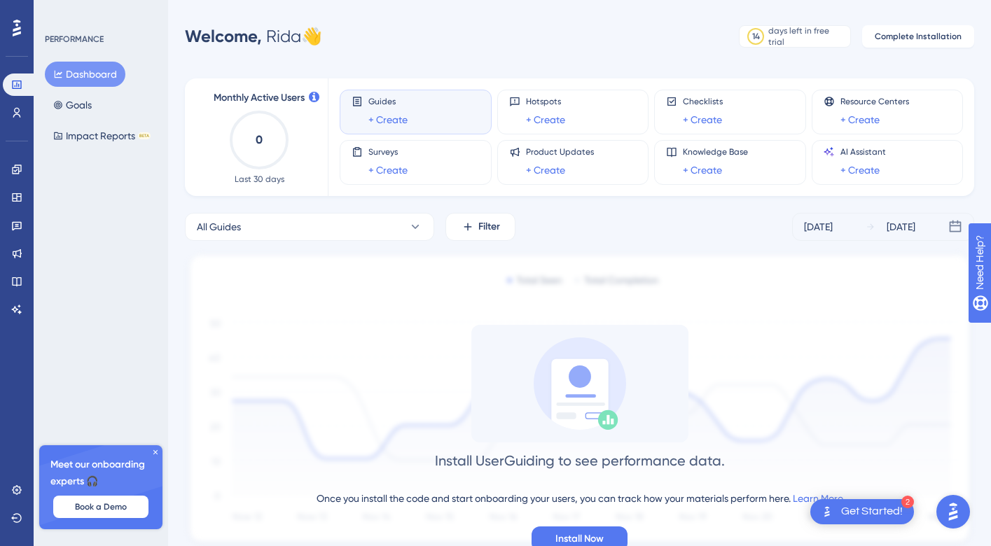
click at [153, 452] on icon at bounding box center [155, 452] width 8 height 8
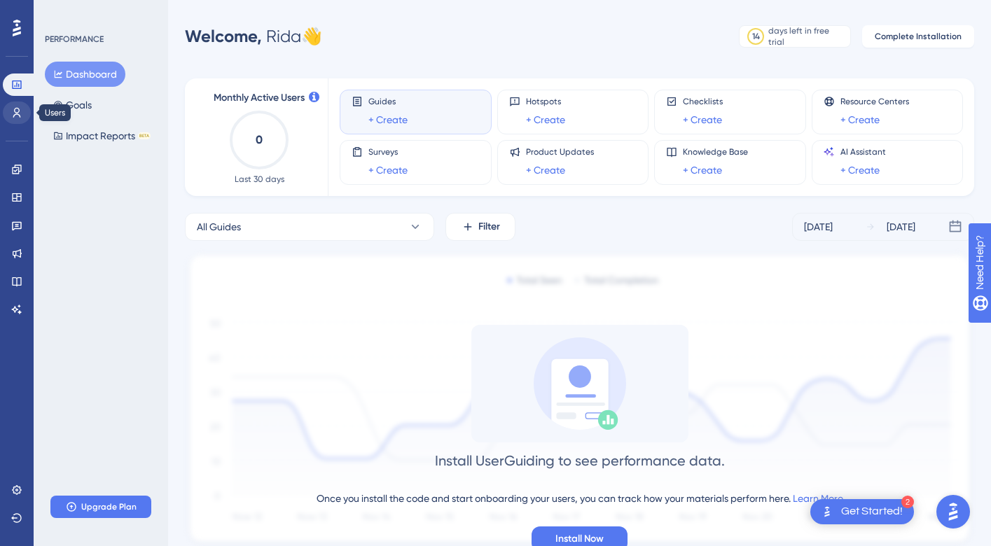
click at [22, 114] on icon at bounding box center [16, 112] width 11 height 11
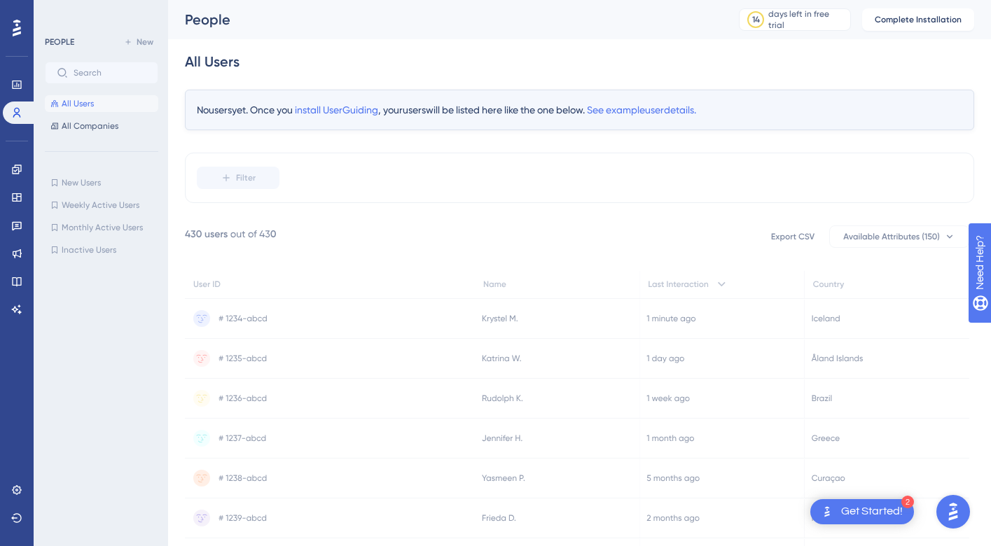
click at [20, 33] on icon at bounding box center [17, 28] width 8 height 17
